Goal: Task Accomplishment & Management: Complete application form

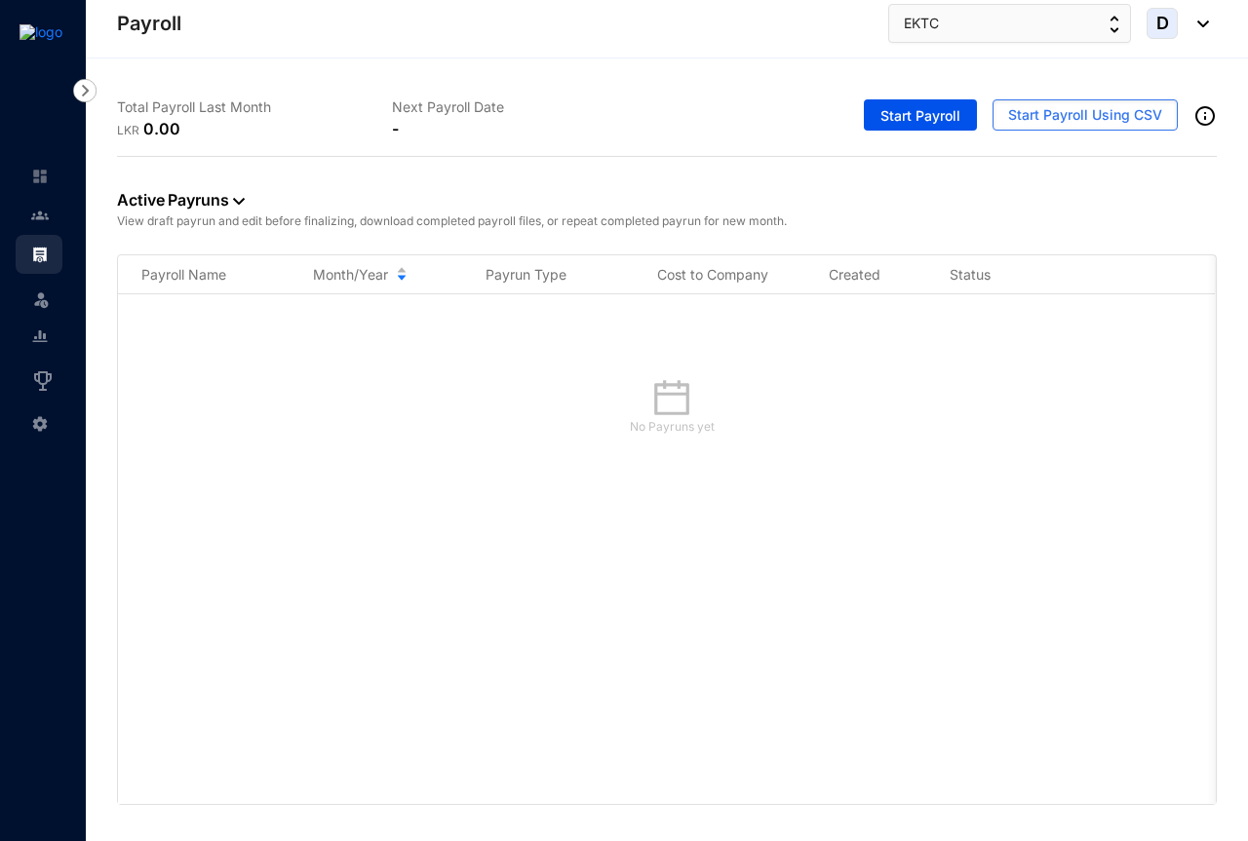
click at [179, 307] on div "No Payruns yet" at bounding box center [667, 549] width 1098 height 510
click at [44, 298] on img at bounding box center [40, 299] width 19 height 19
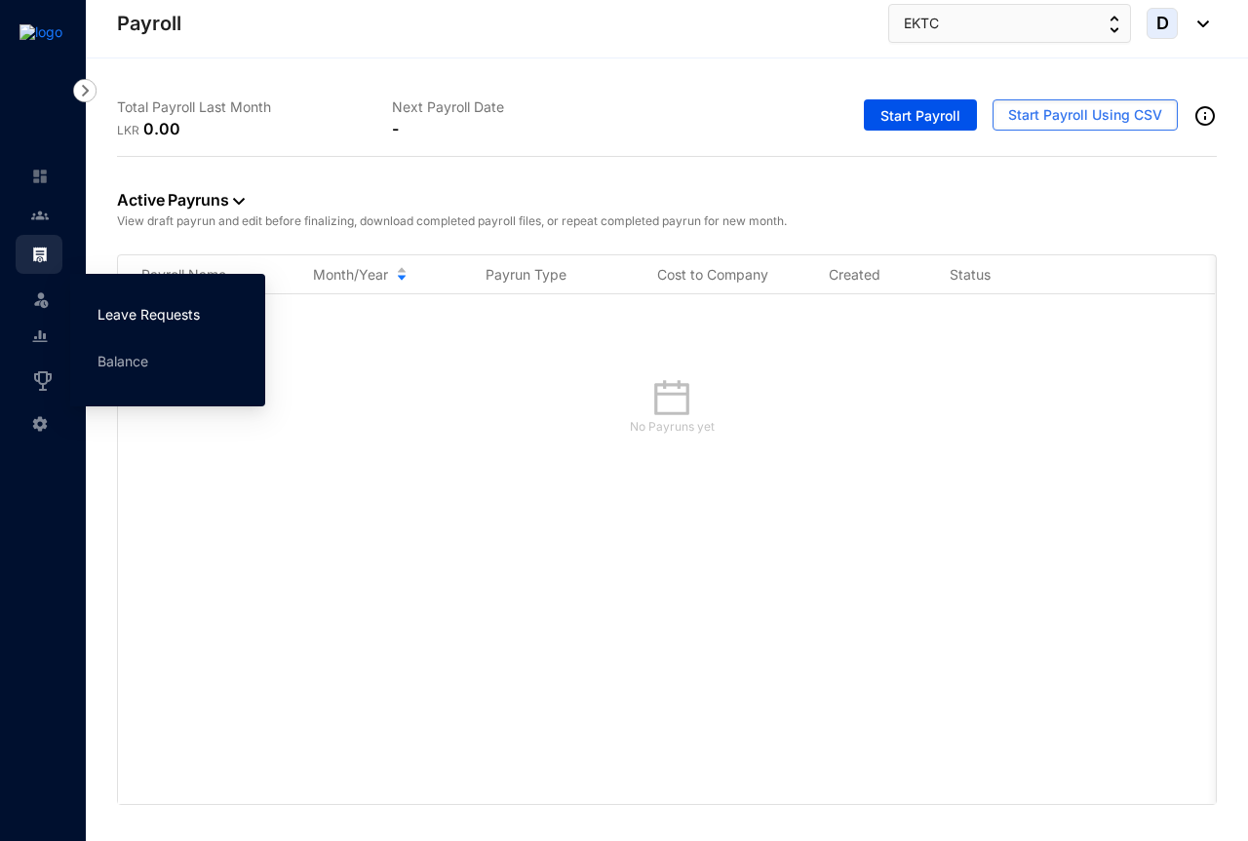
click at [118, 315] on link "Leave Requests" at bounding box center [148, 314] width 102 height 17
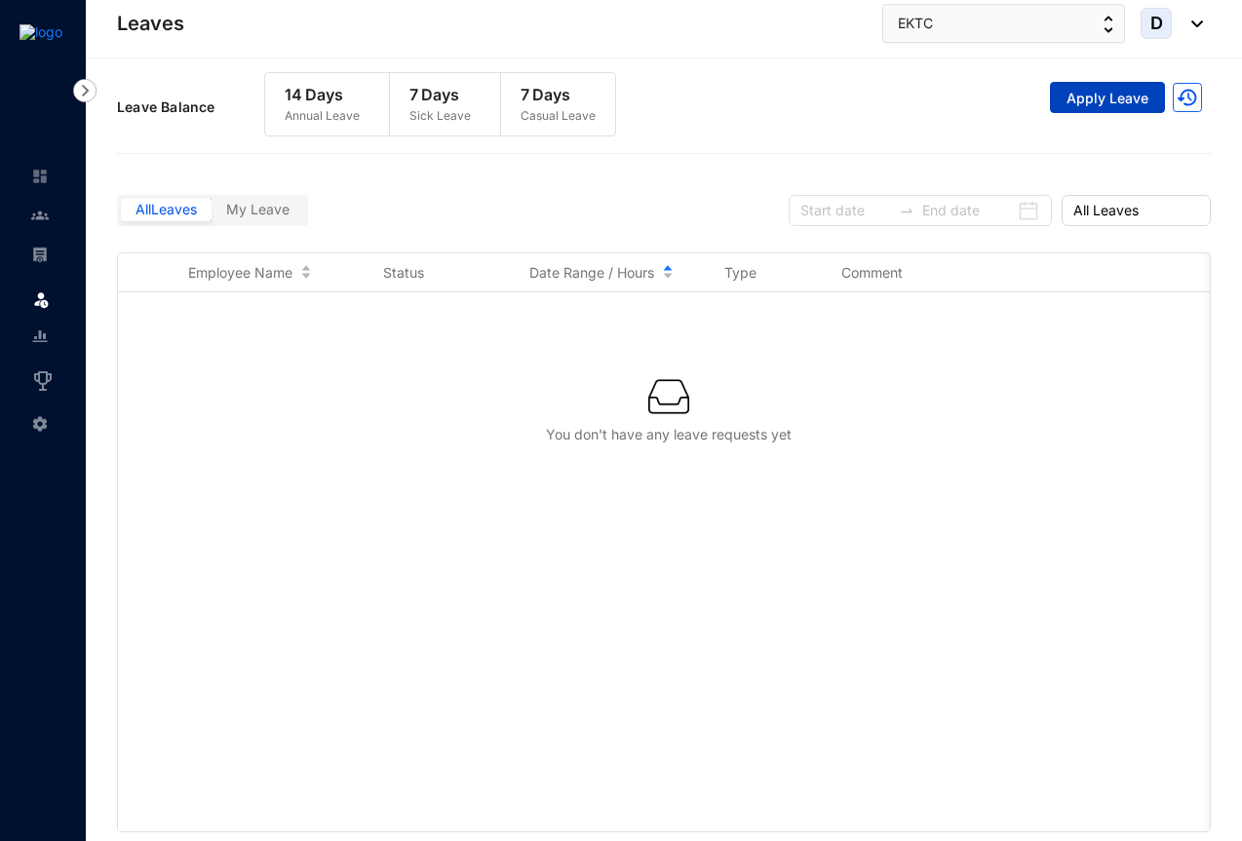
click at [1085, 99] on span "Apply Leave" at bounding box center [1107, 98] width 82 height 19
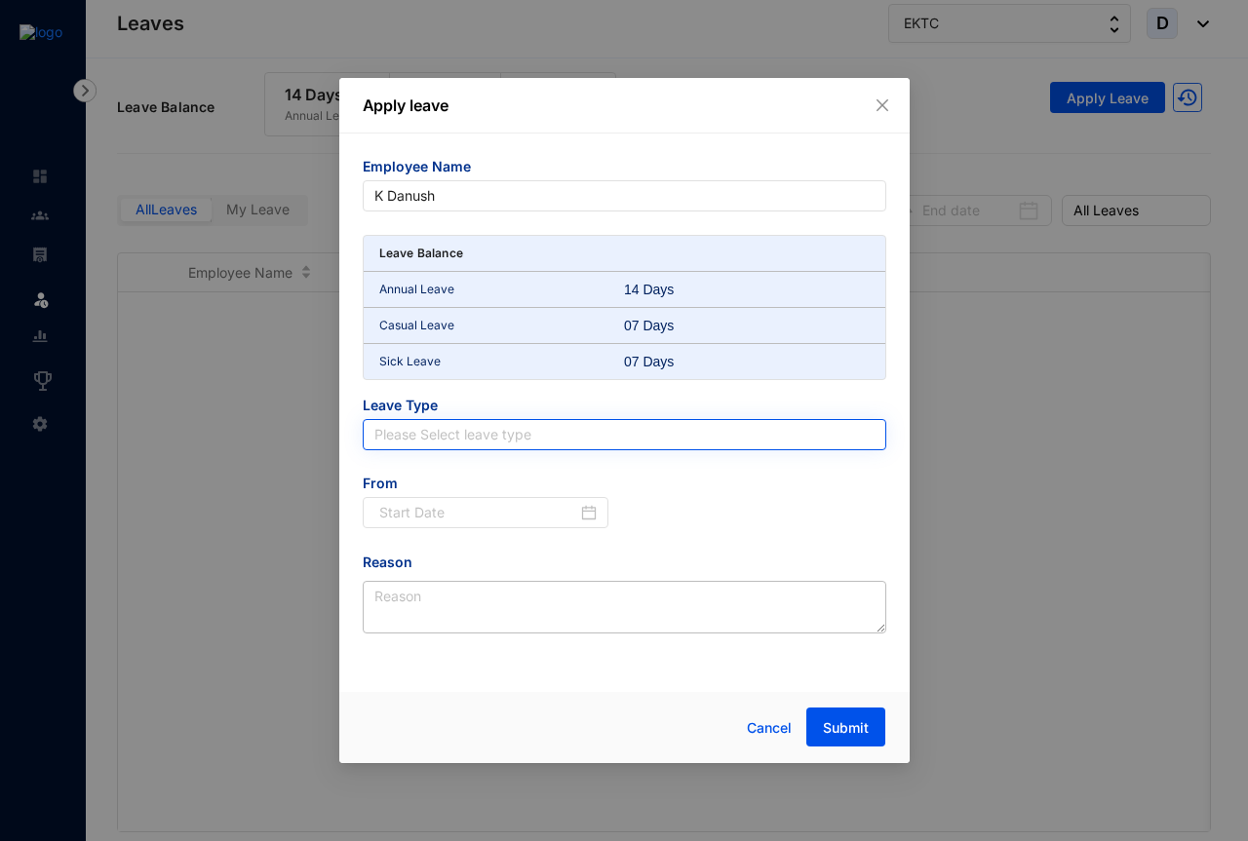
click at [475, 437] on input "search" at bounding box center [624, 434] width 500 height 29
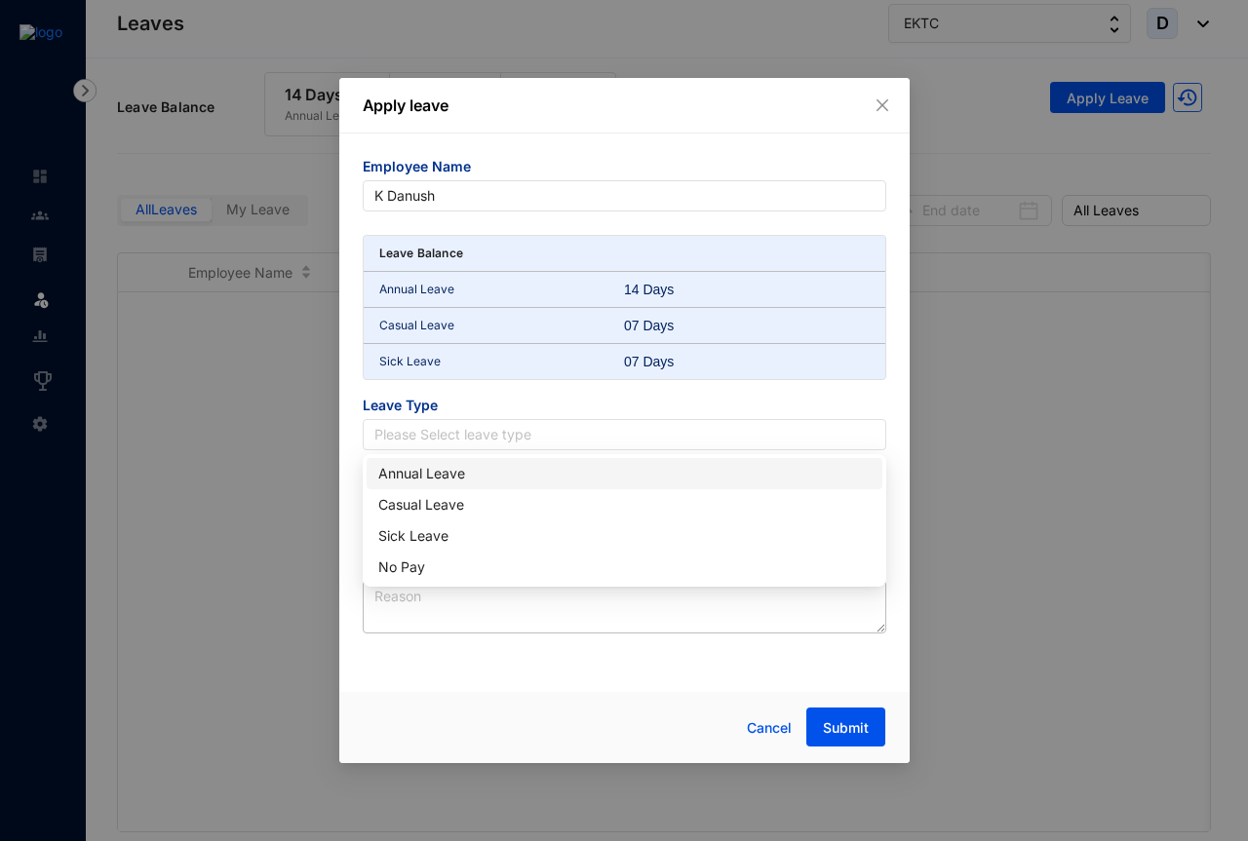
click at [425, 483] on div "Annual Leave" at bounding box center [624, 473] width 492 height 21
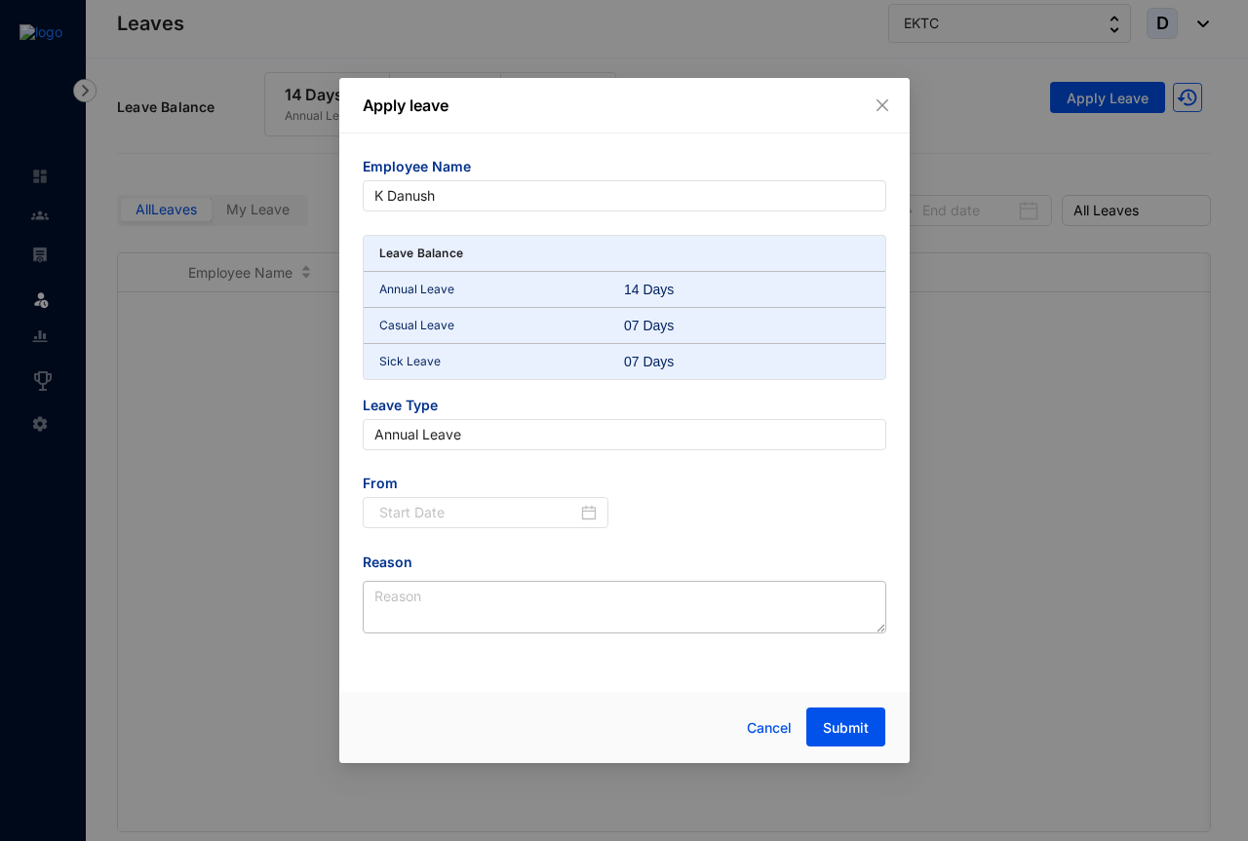
click at [574, 486] on span "From" at bounding box center [486, 485] width 247 height 23
click at [596, 510] on div at bounding box center [488, 512] width 218 height 21
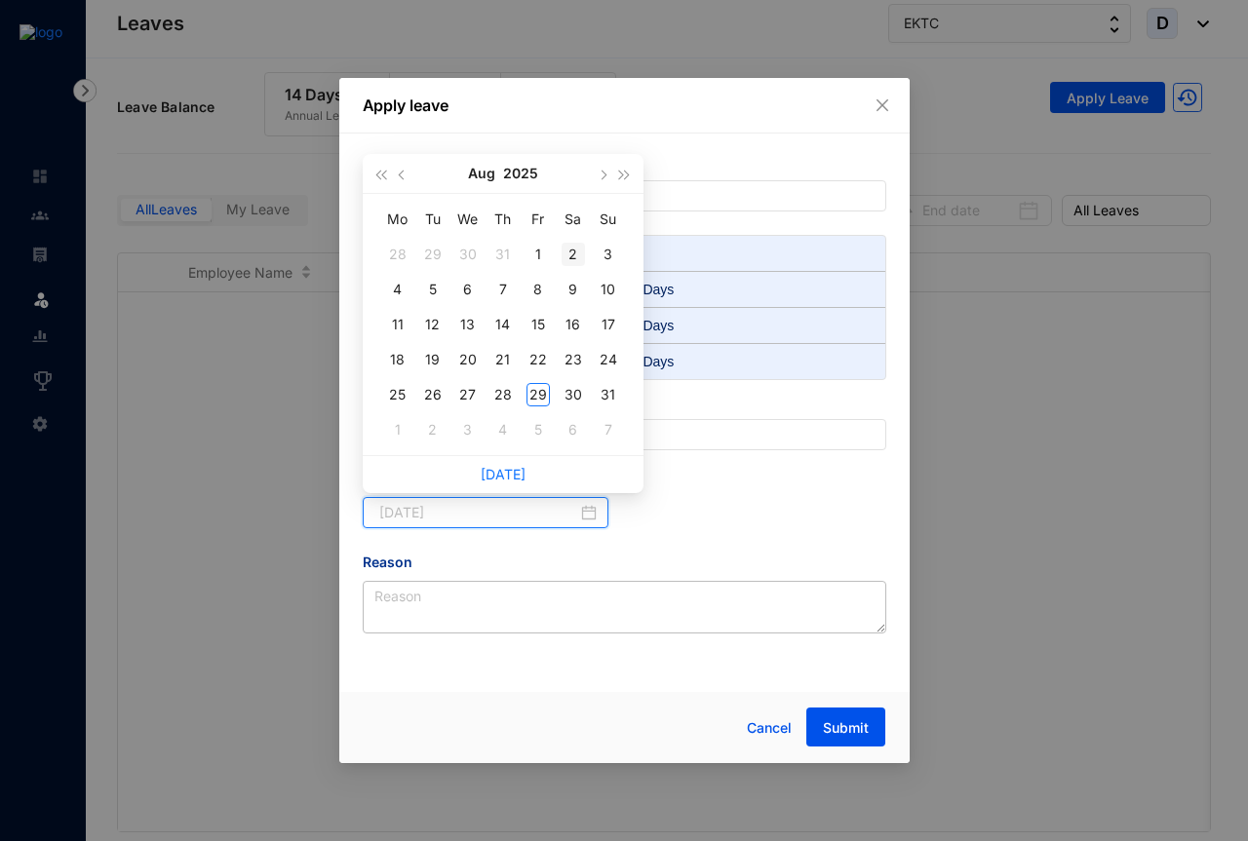
type input "[DATE]"
click at [601, 175] on span "button" at bounding box center [603, 176] width 10 height 10
click at [401, 250] on div "1" at bounding box center [397, 254] width 23 height 23
type input "[DATE]"
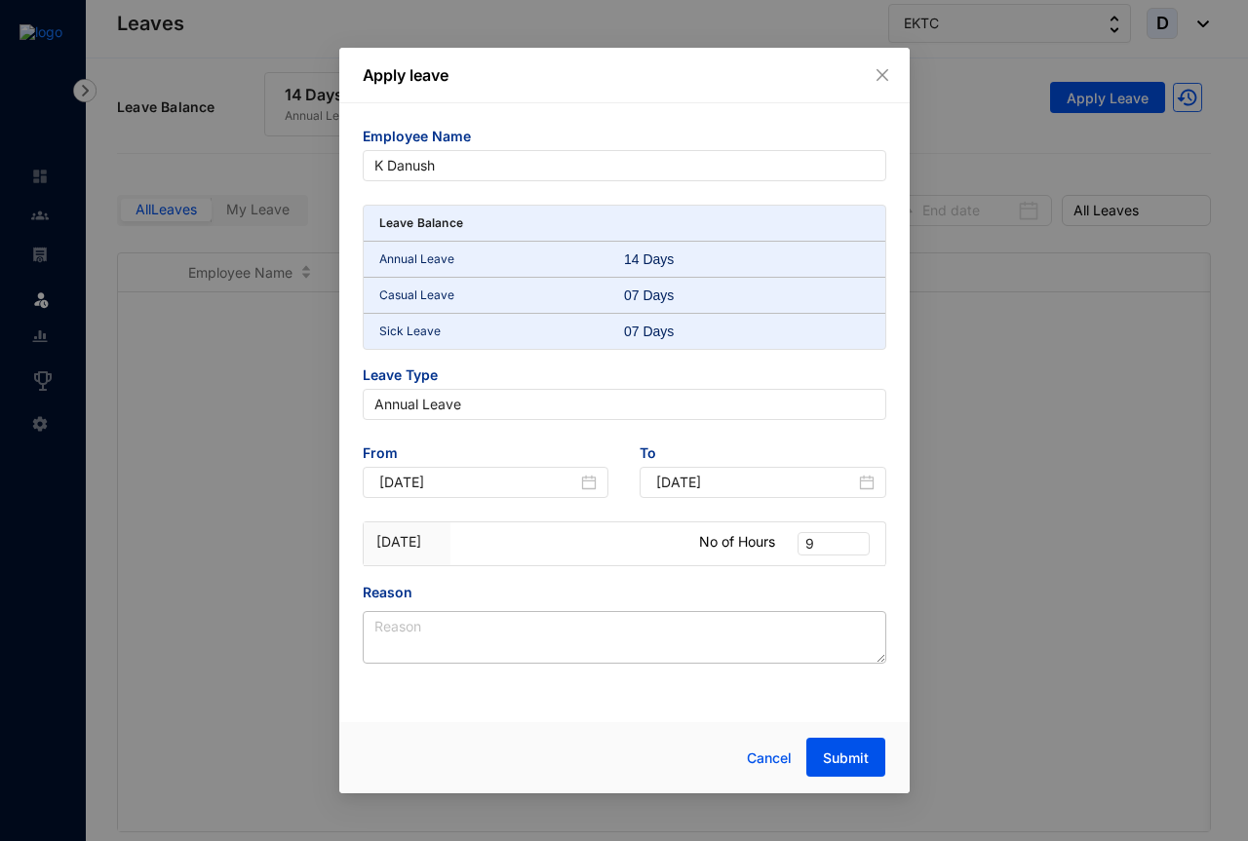
click at [478, 541] on div at bounding box center [580, 532] width 217 height 19
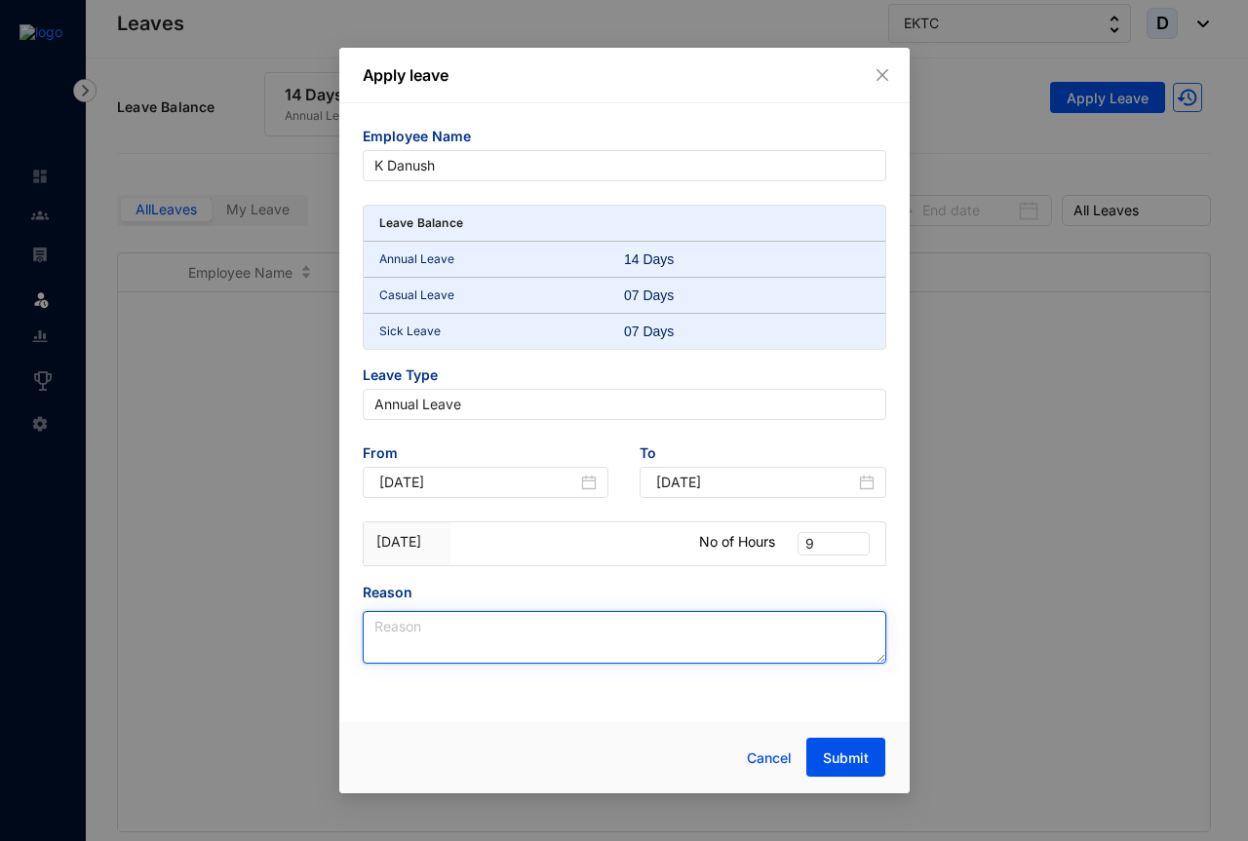
click at [466, 622] on textarea "Reason" at bounding box center [624, 637] width 523 height 53
type textarea "Personal"
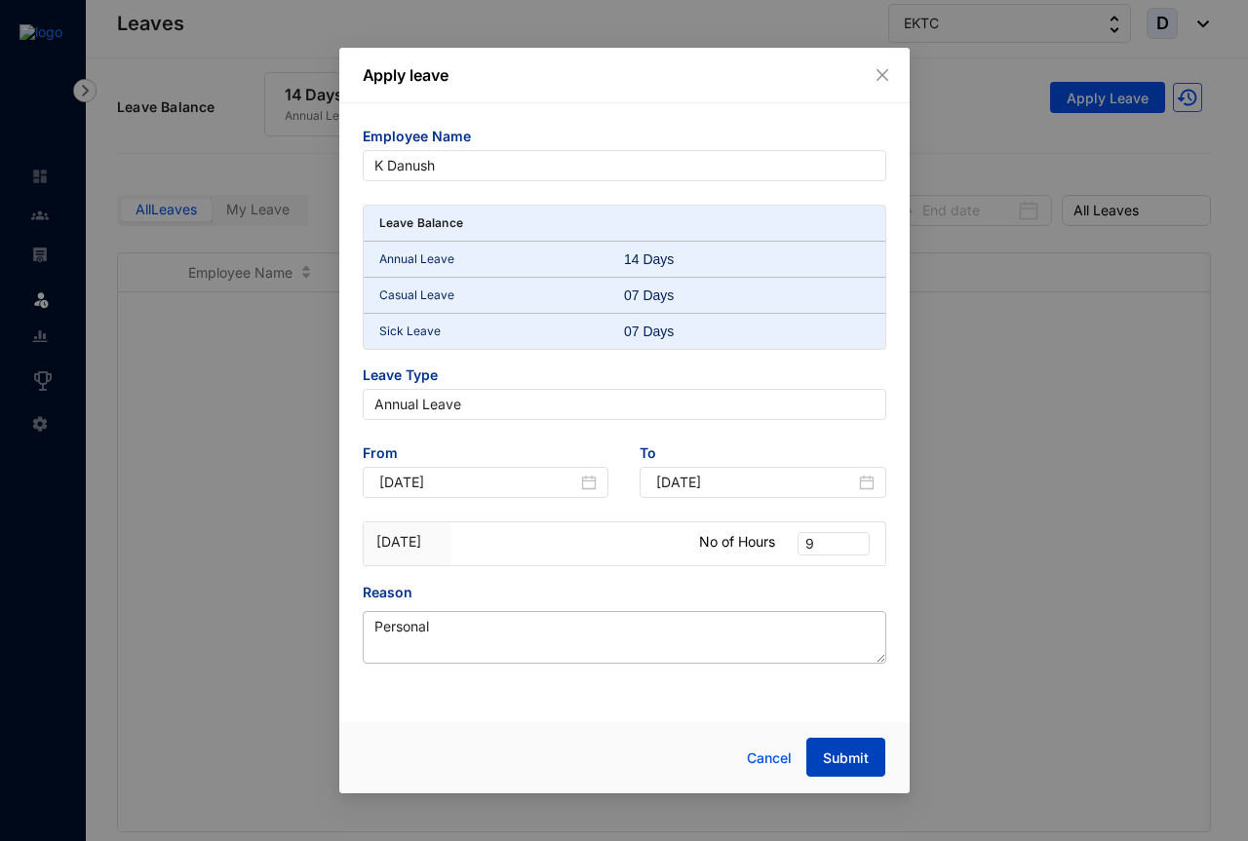
click at [849, 756] on span "Submit" at bounding box center [846, 758] width 46 height 19
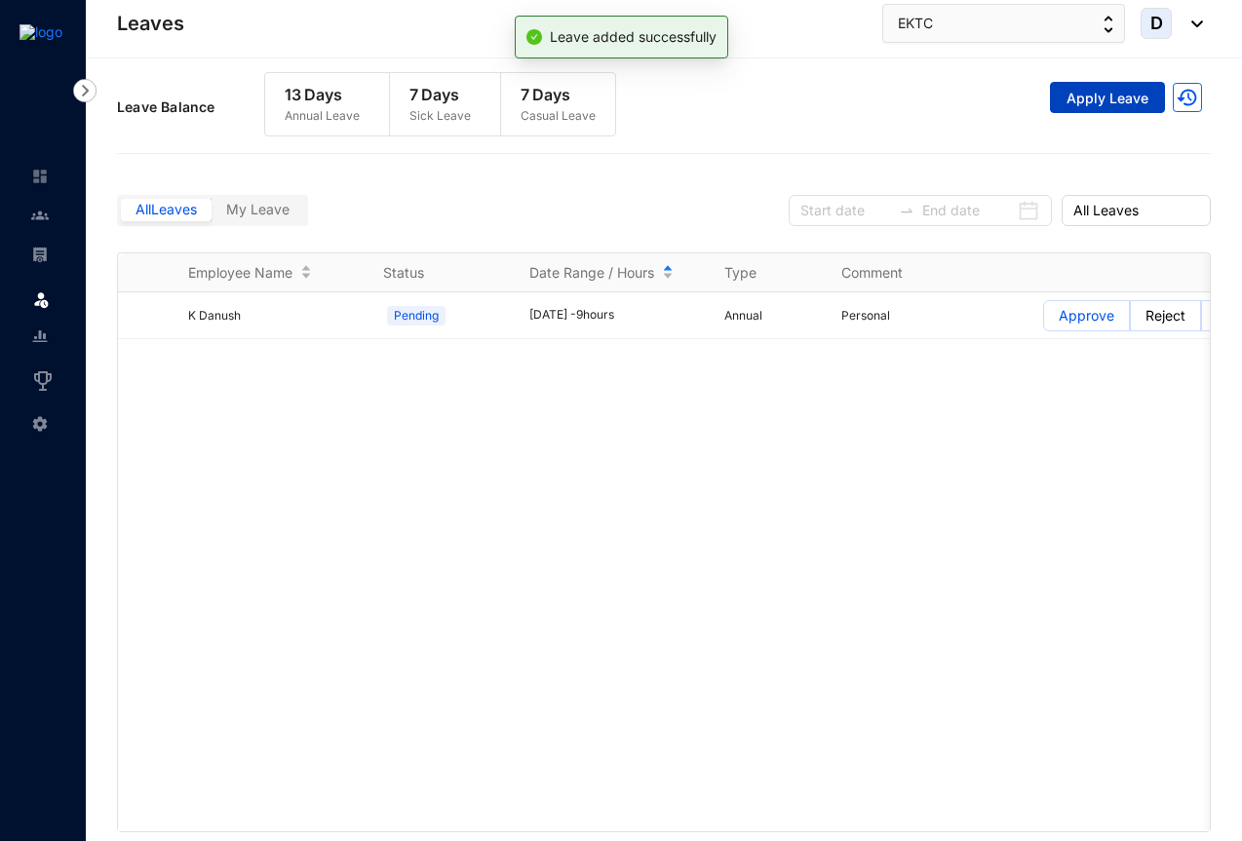
click at [1110, 92] on span "Apply Leave" at bounding box center [1107, 98] width 82 height 19
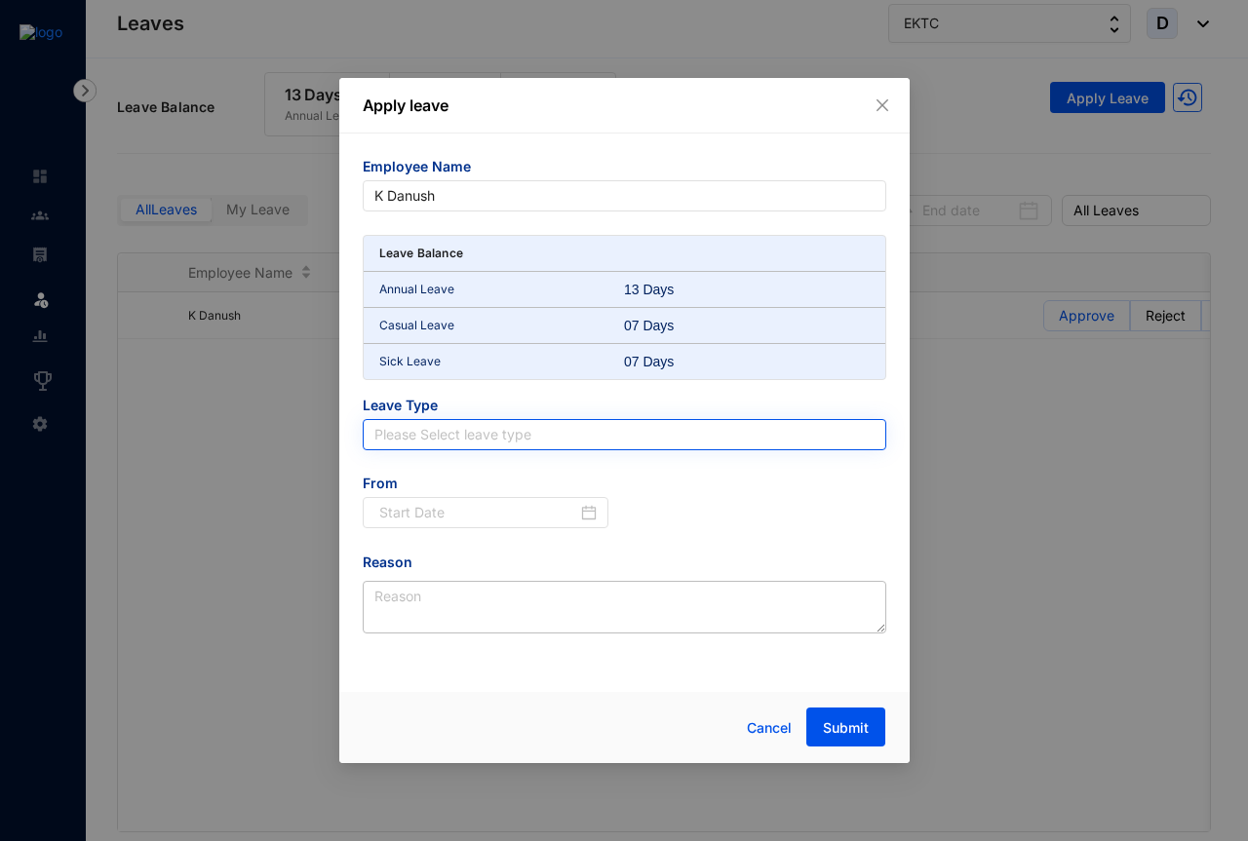
click at [502, 432] on input "search" at bounding box center [624, 434] width 500 height 29
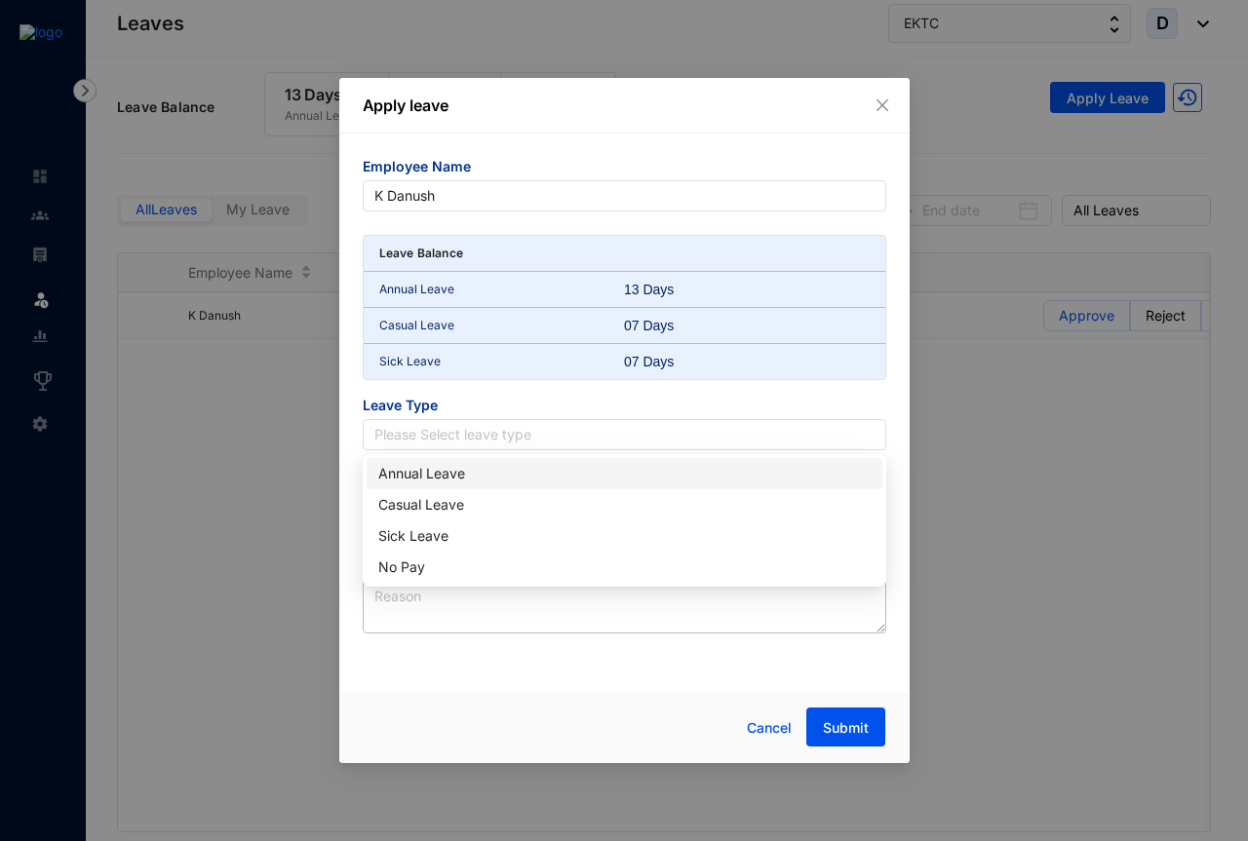
click at [423, 469] on div "Annual Leave" at bounding box center [624, 473] width 492 height 21
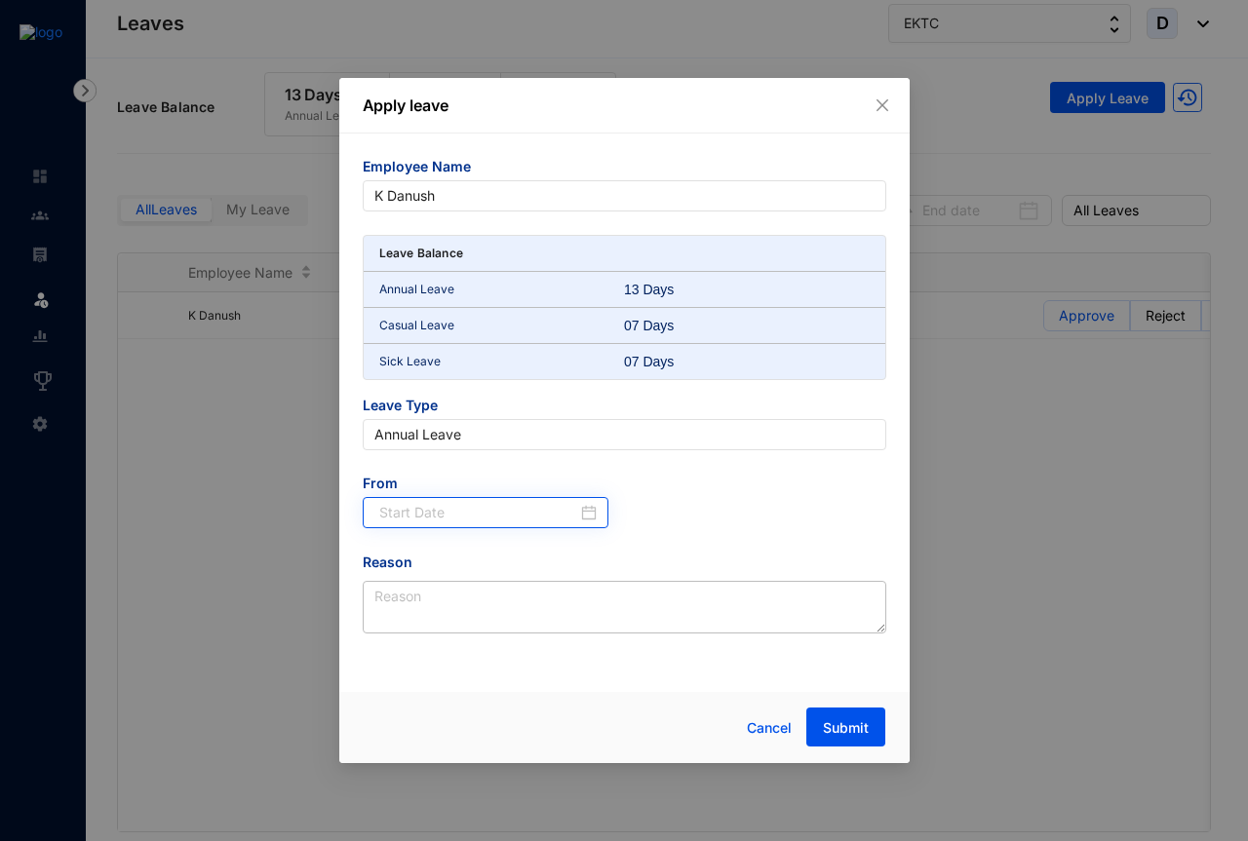
click at [597, 515] on div at bounding box center [486, 512] width 247 height 31
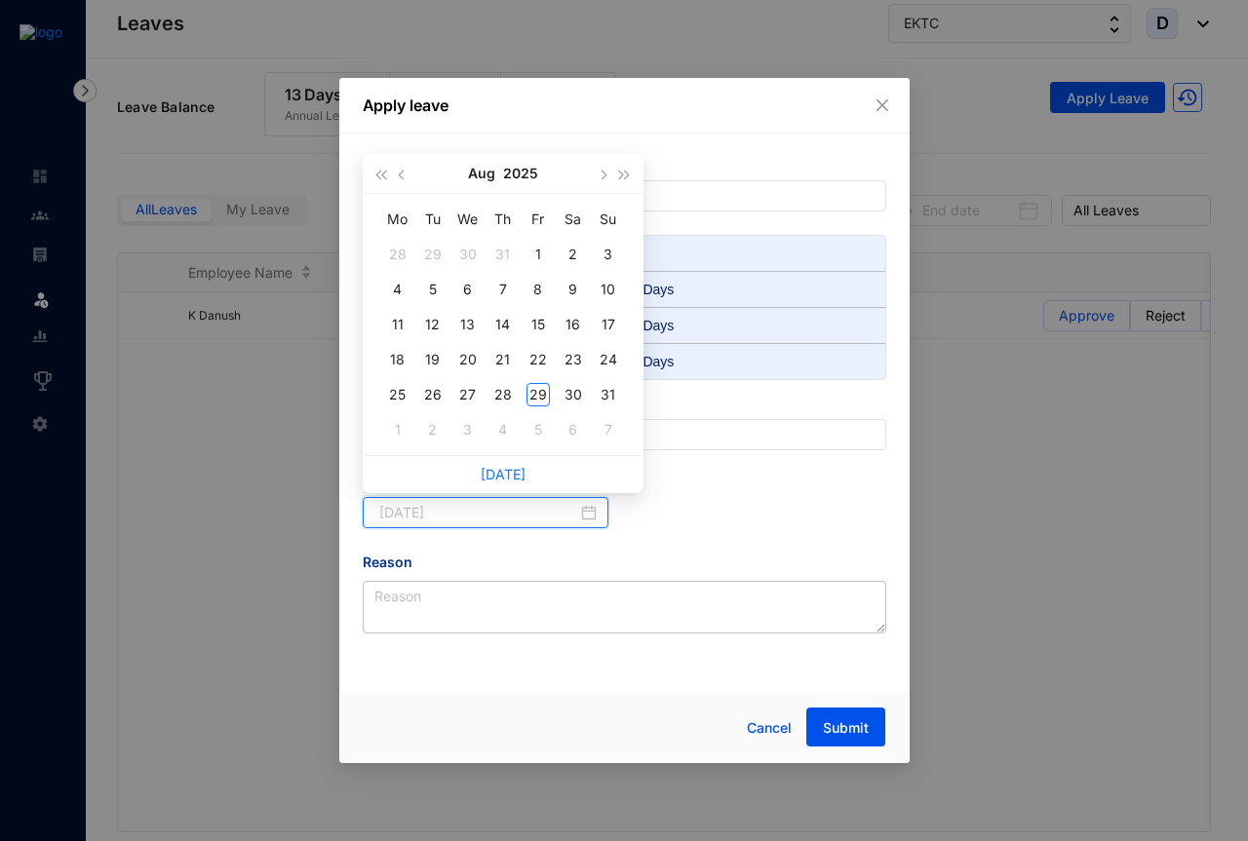
type input "[DATE]"
click at [592, 176] on button "button" at bounding box center [602, 173] width 21 height 39
type input "[DATE]"
click at [511, 254] on div "4" at bounding box center [502, 254] width 23 height 23
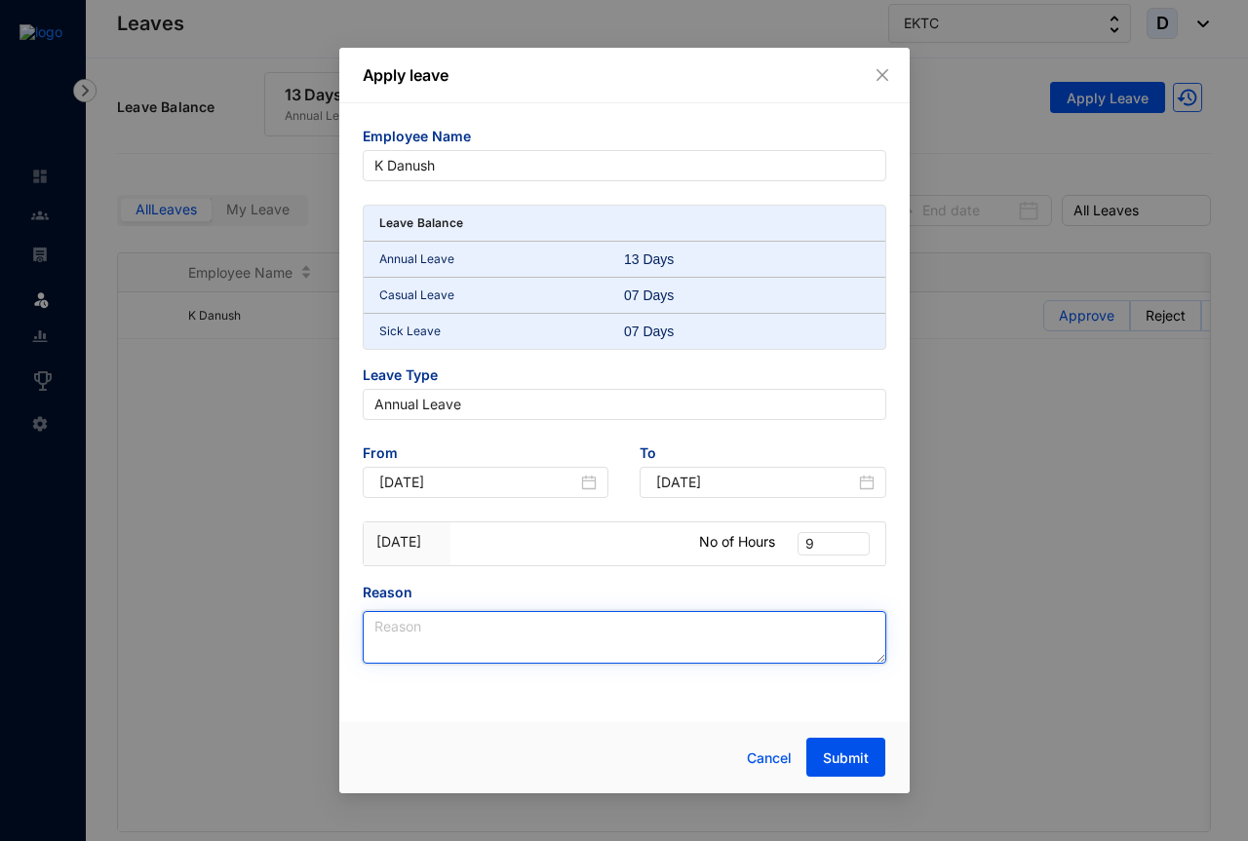
click at [458, 638] on textarea "Reason" at bounding box center [624, 637] width 523 height 53
type textarea "Personal"
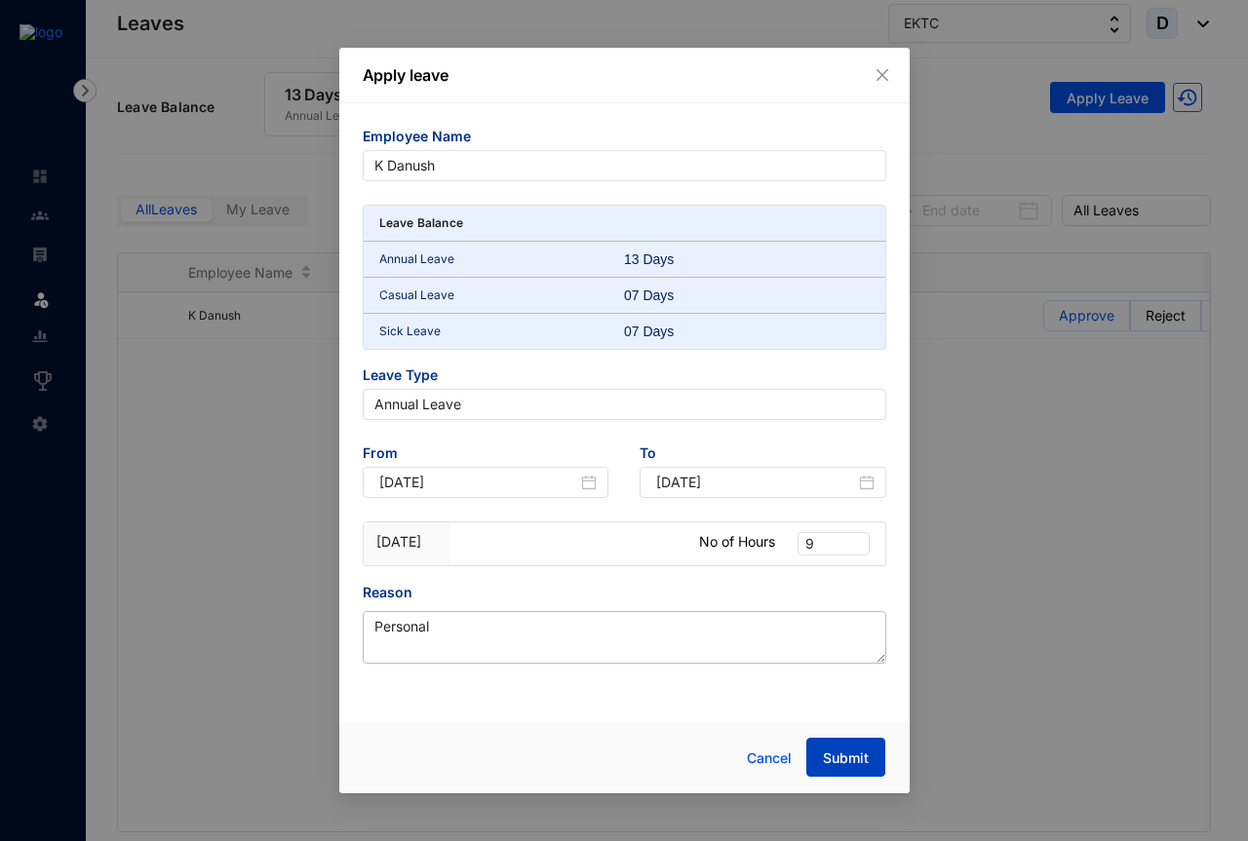
click at [841, 764] on span "Submit" at bounding box center [846, 758] width 46 height 19
